Goal: Find specific page/section: Find specific page/section

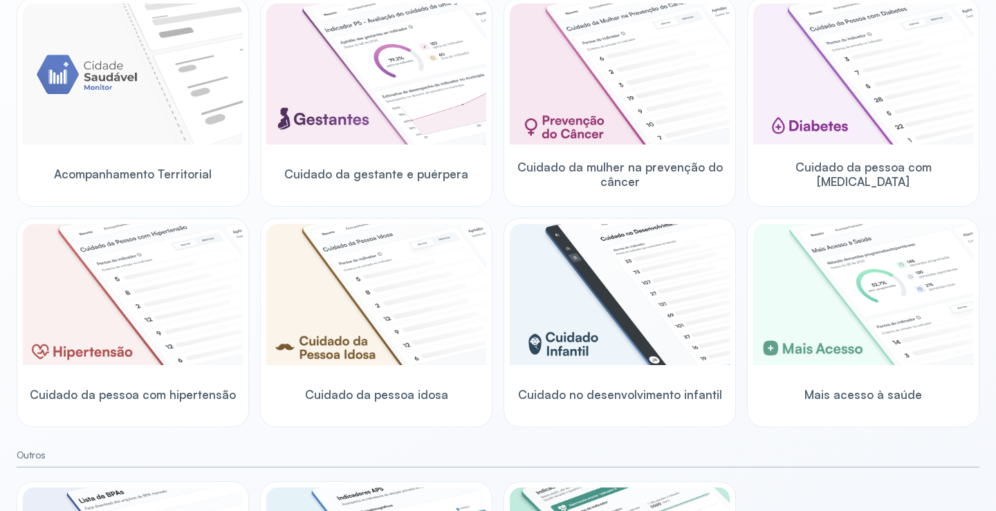
scroll to position [132, 0]
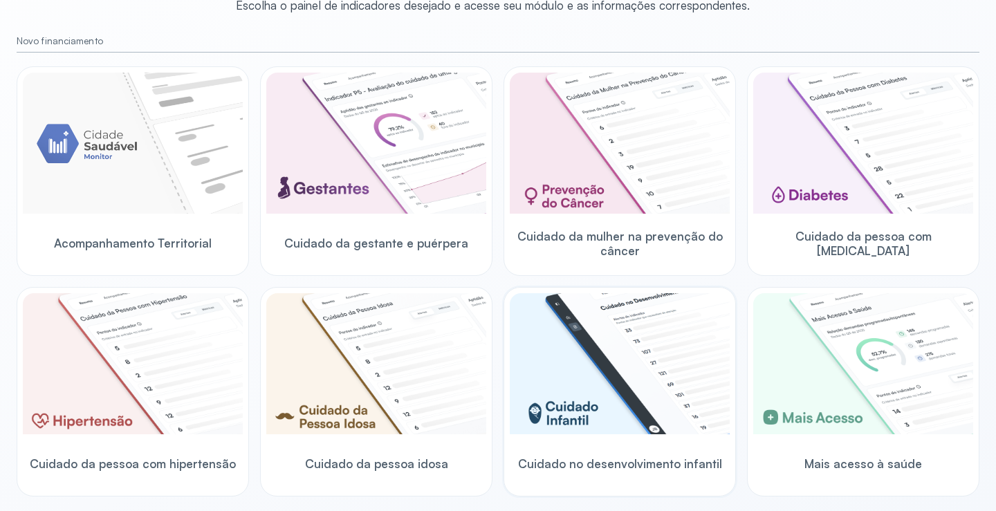
click at [594, 345] on img at bounding box center [620, 363] width 220 height 141
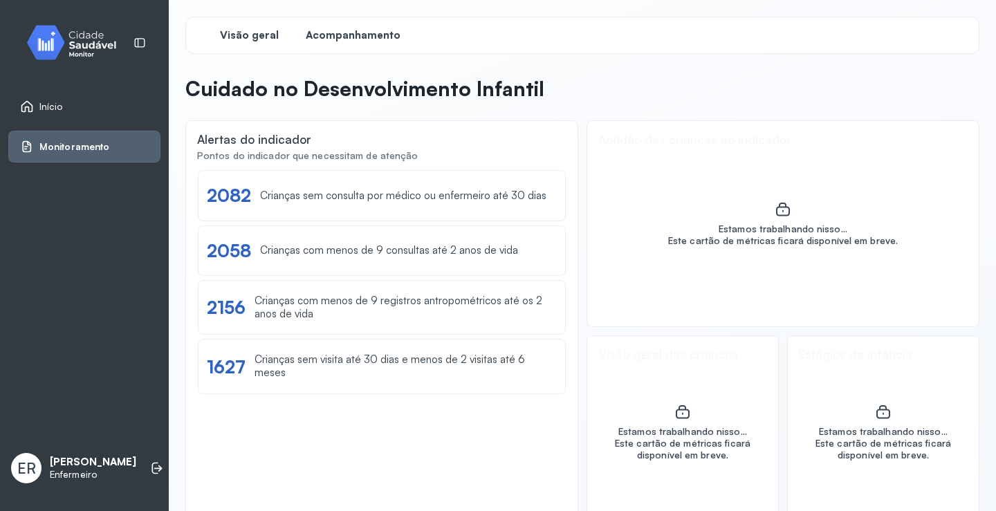
click at [333, 41] on span "Acompanhamento" at bounding box center [353, 35] width 95 height 13
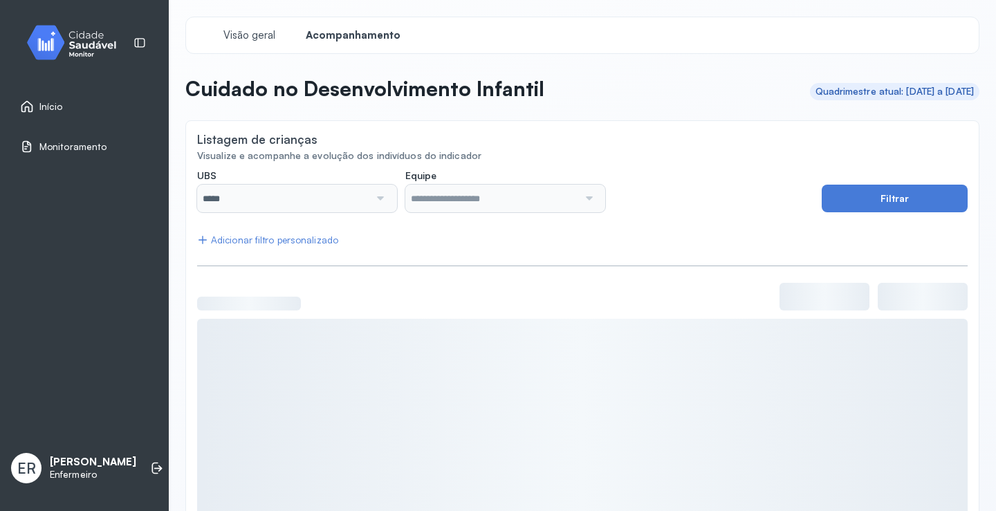
click at [378, 204] on div at bounding box center [378, 199] width 19 height 28
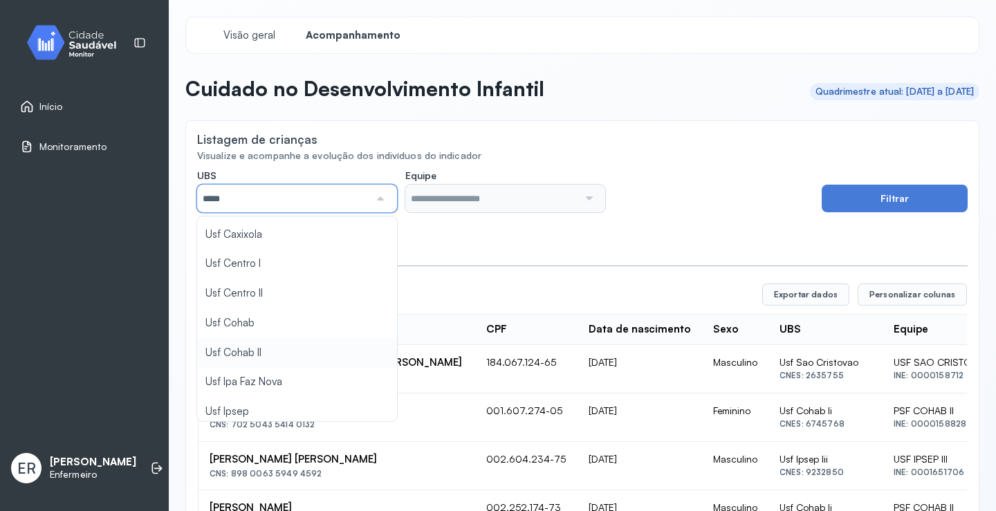
scroll to position [415, 0]
type input "*****"
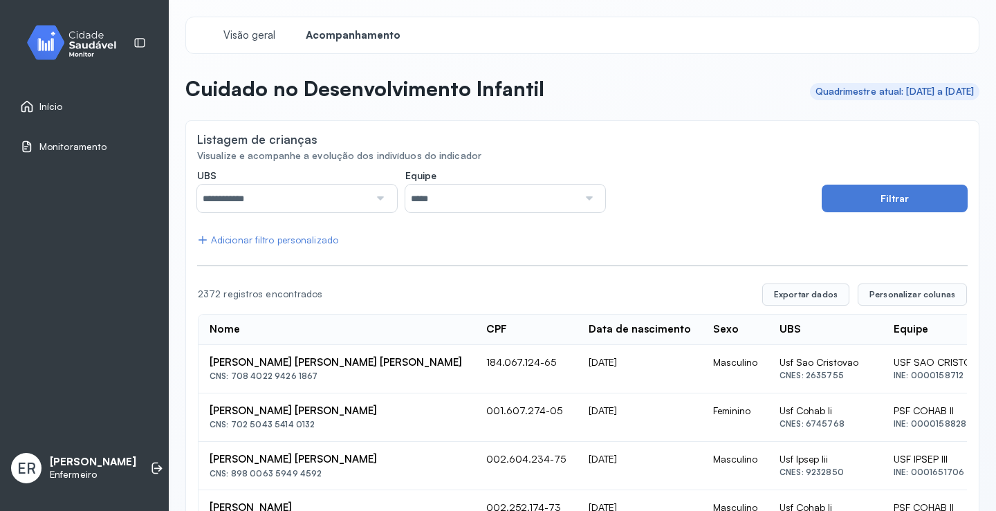
click at [579, 188] on div at bounding box center [587, 199] width 19 height 28
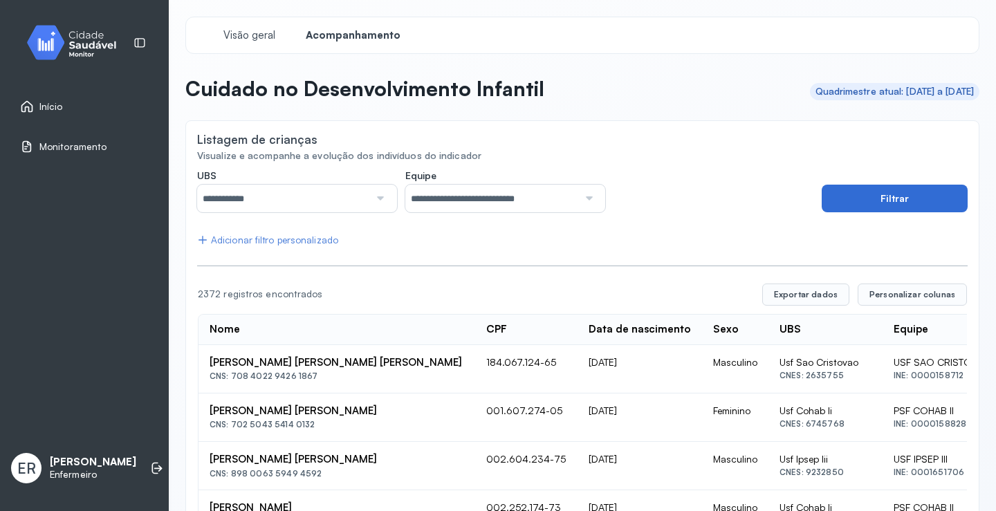
click at [846, 202] on button "Filtrar" at bounding box center [894, 199] width 146 height 28
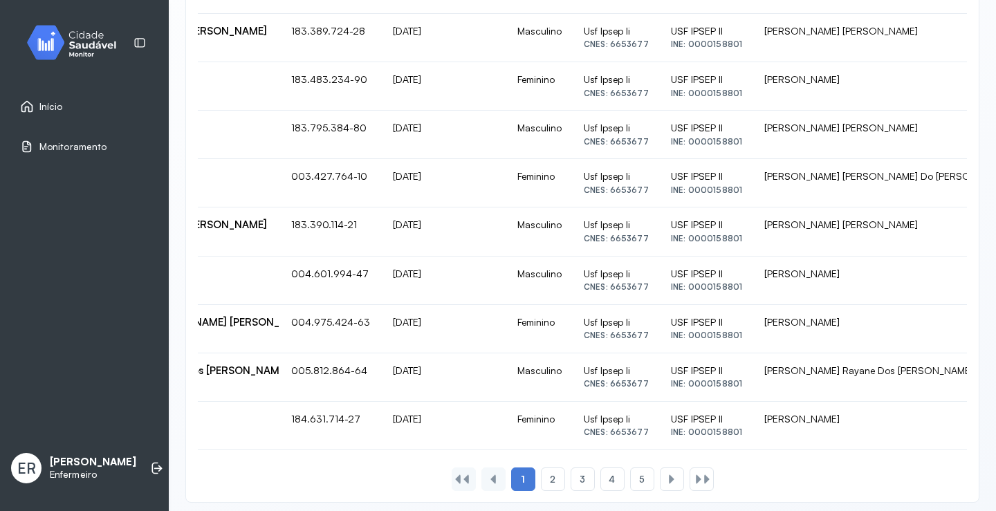
scroll to position [883, 0]
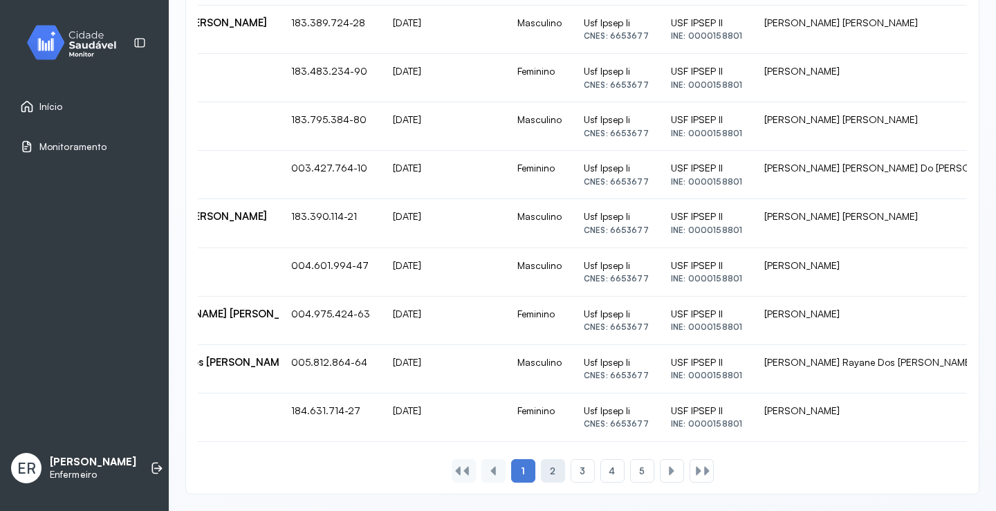
click at [550, 466] on div "2" at bounding box center [553, 471] width 24 height 24
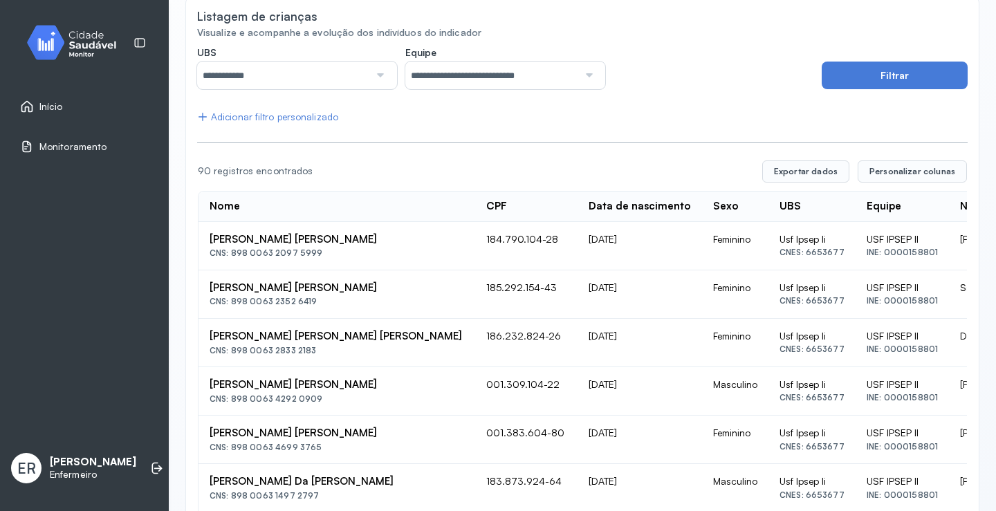
scroll to position [0, 0]
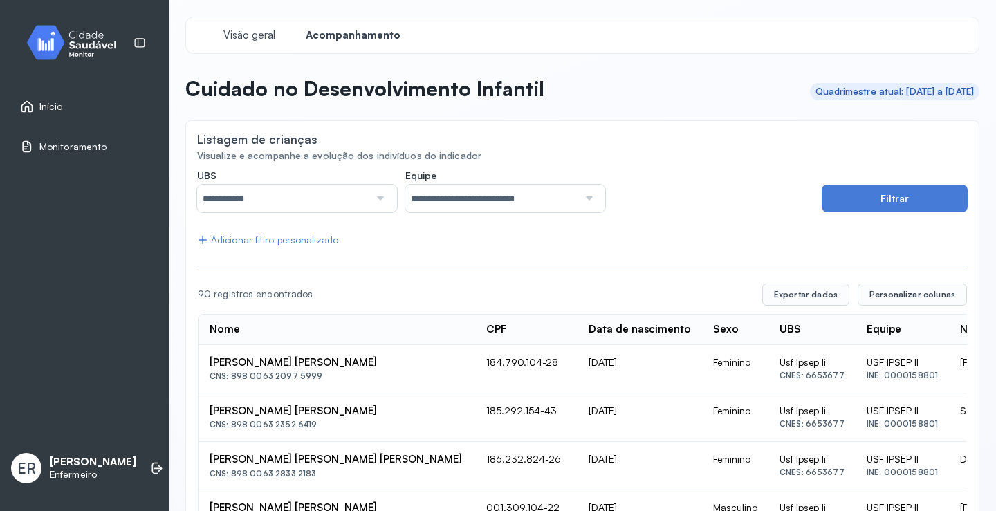
click at [30, 105] on icon at bounding box center [27, 107] width 14 height 14
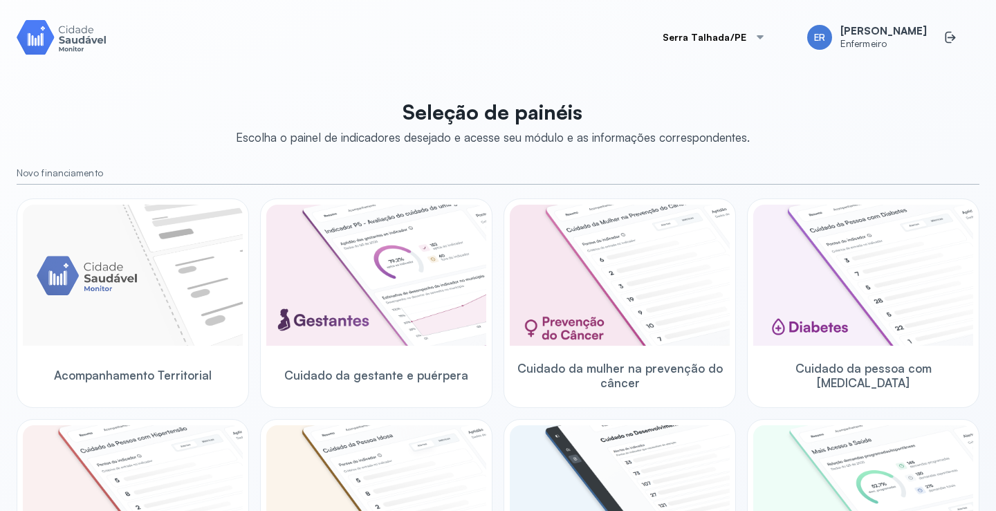
click at [438, 299] on img at bounding box center [376, 275] width 220 height 141
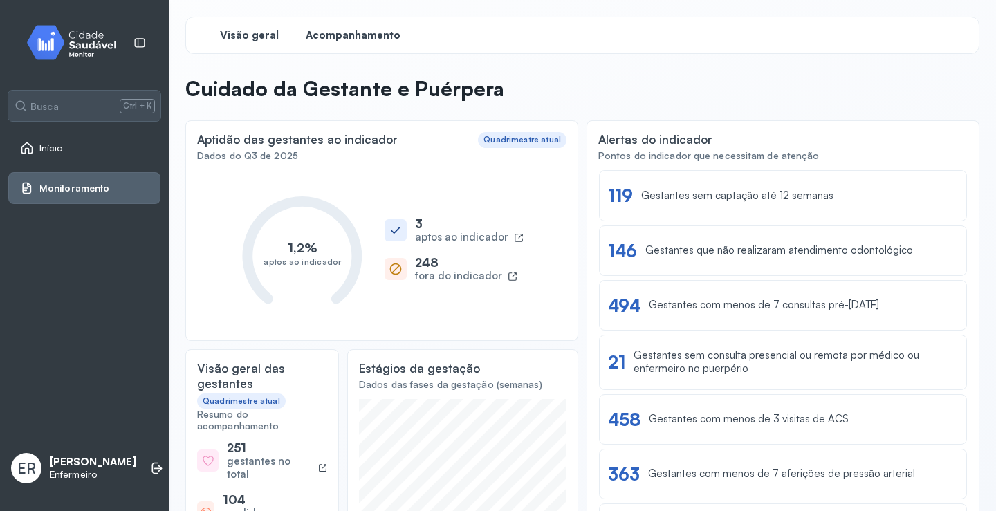
click at [370, 36] on span "Acompanhamento" at bounding box center [353, 35] width 95 height 13
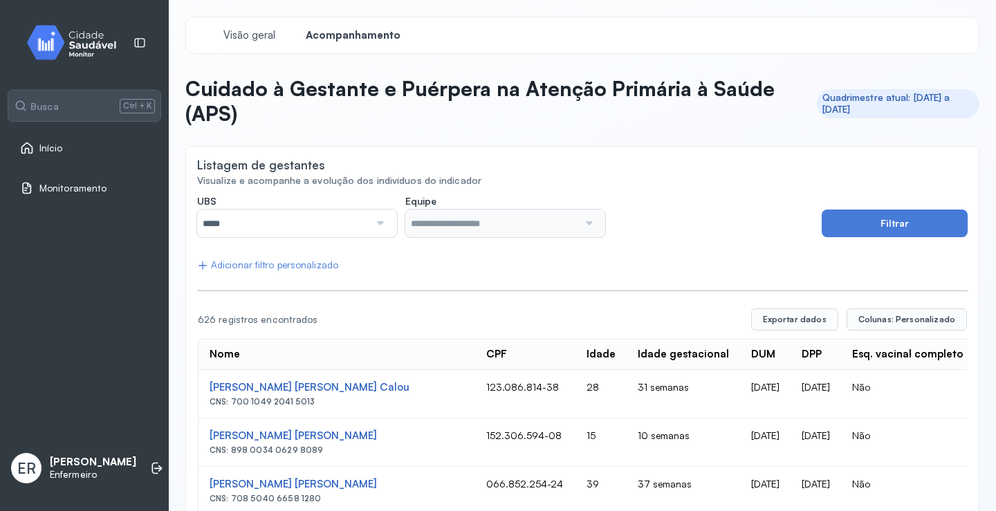
click at [291, 222] on input "*****" at bounding box center [283, 223] width 172 height 28
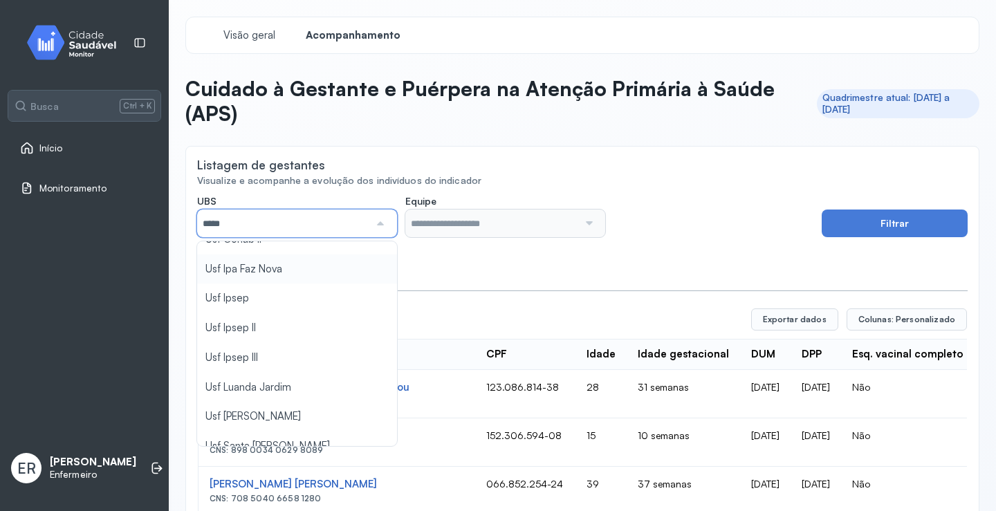
scroll to position [484, 0]
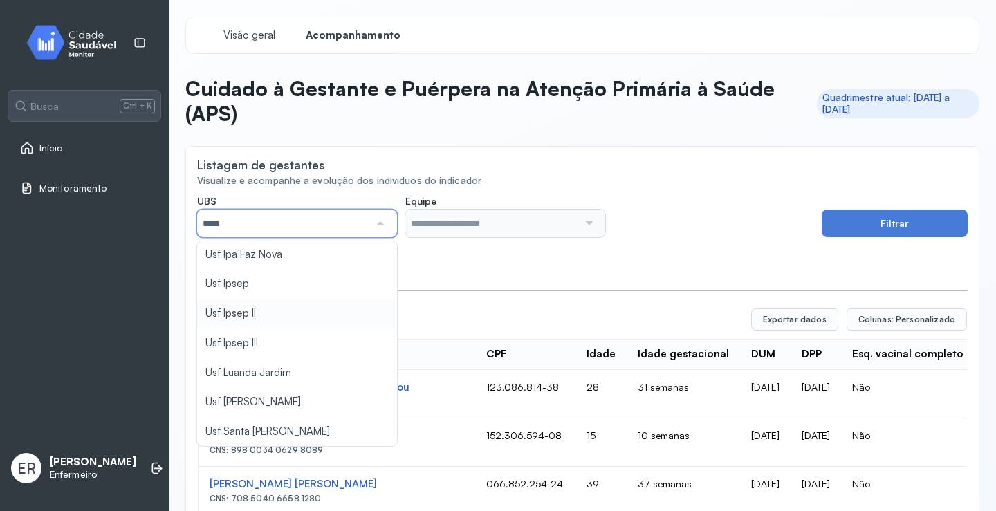
type input "*****"
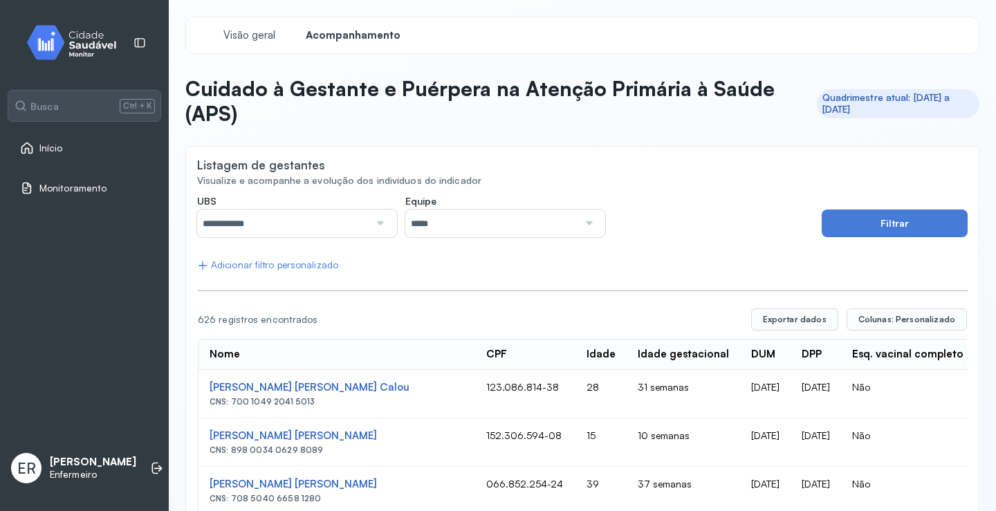
click at [450, 227] on input "*****" at bounding box center [491, 223] width 172 height 28
click at [846, 232] on button "Filtrar" at bounding box center [894, 223] width 146 height 28
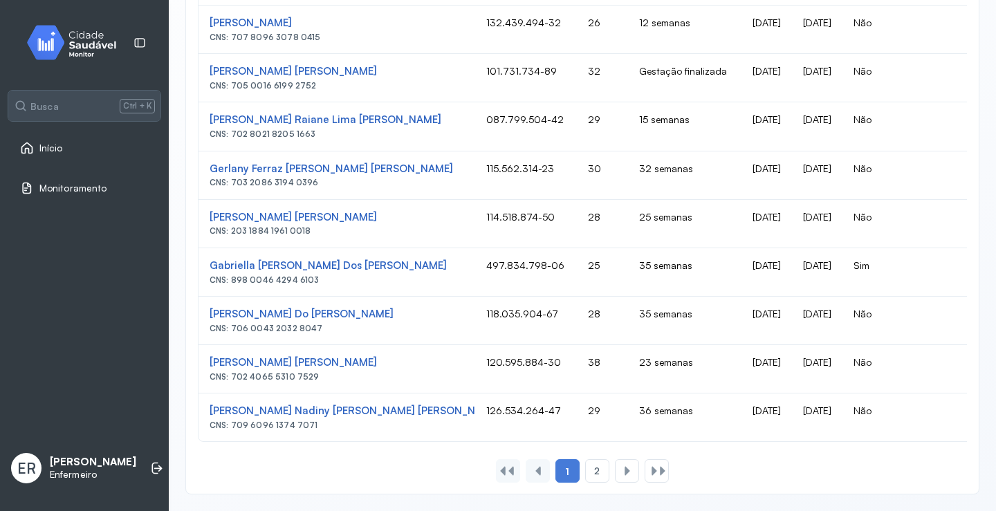
scroll to position [908, 0]
click at [588, 465] on div "2" at bounding box center [597, 471] width 24 height 24
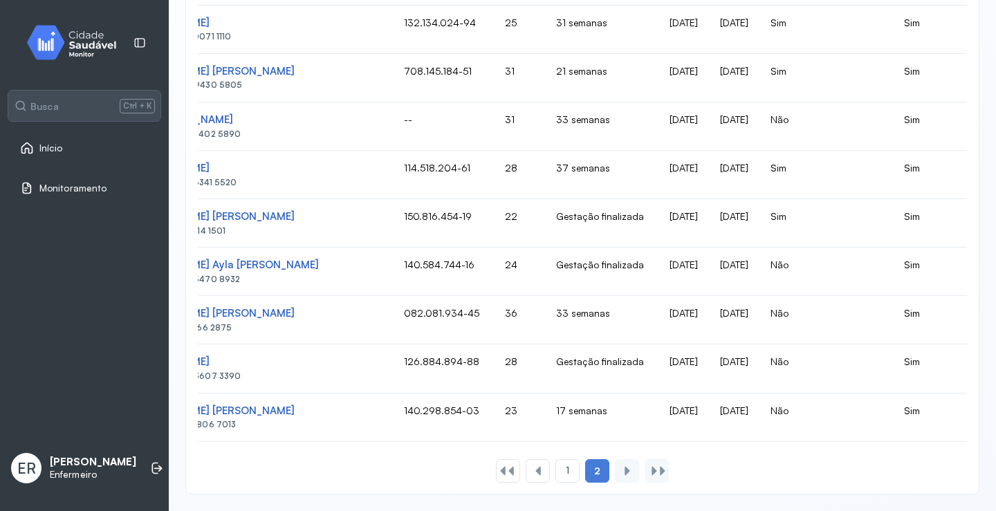
scroll to position [0, 0]
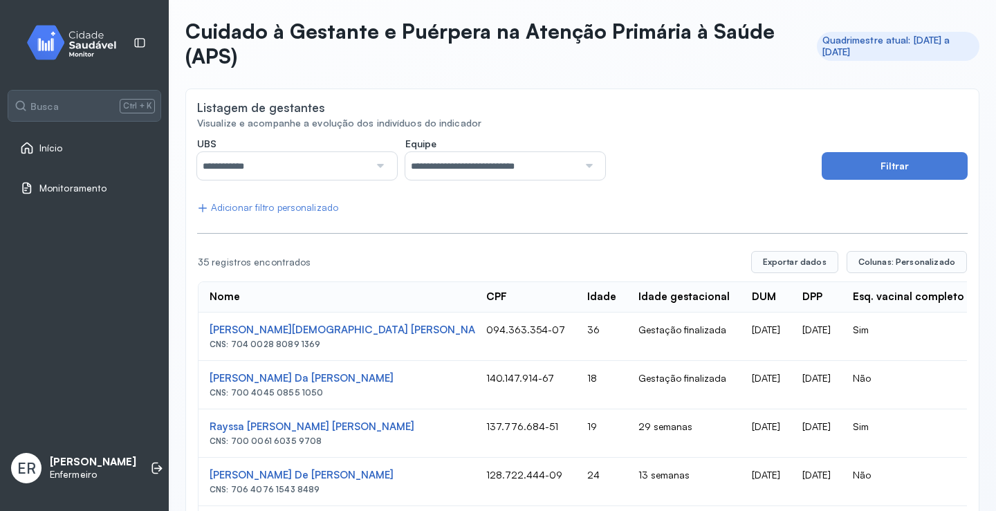
scroll to position [44, 0]
